Goal: Task Accomplishment & Management: Manage account settings

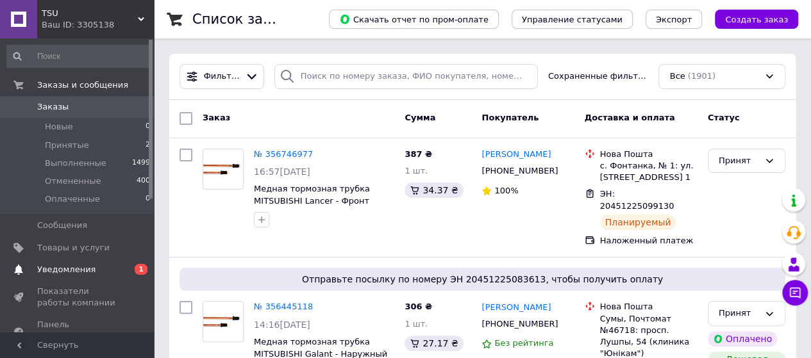
click at [70, 269] on span "Уведомления" at bounding box center [66, 270] width 58 height 12
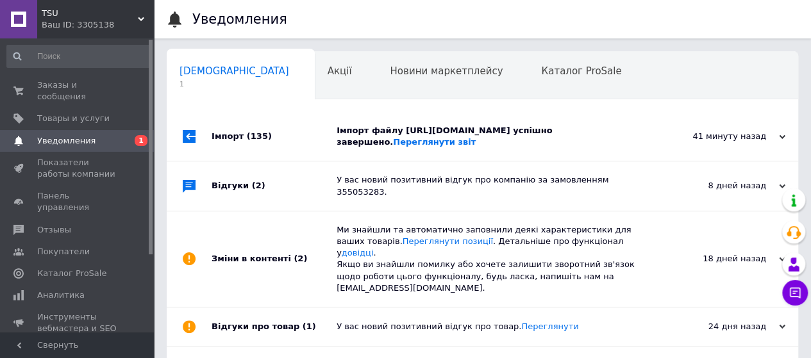
scroll to position [0, 4]
click at [307, 129] on div "Імпорт (135)" at bounding box center [273, 136] width 125 height 49
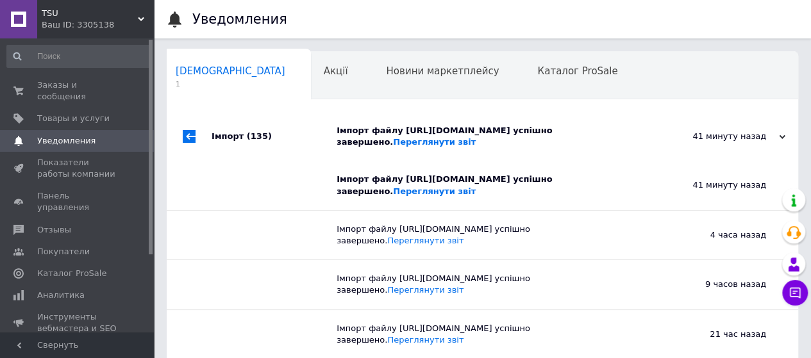
click at [307, 129] on div "Імпорт (135)" at bounding box center [273, 136] width 125 height 49
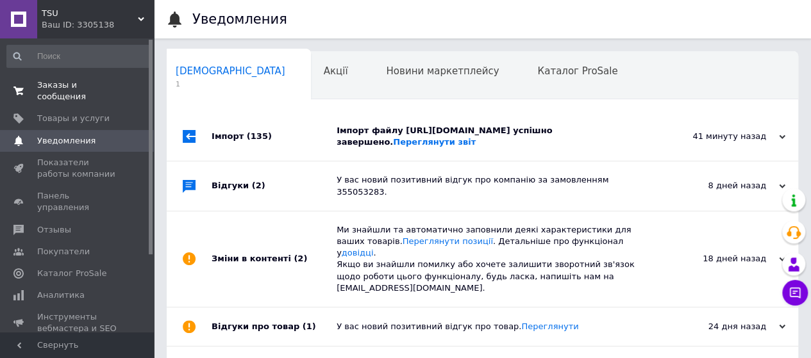
click at [87, 81] on span "Заказы и сообщения" at bounding box center [77, 90] width 81 height 23
